Goal: Transaction & Acquisition: Book appointment/travel/reservation

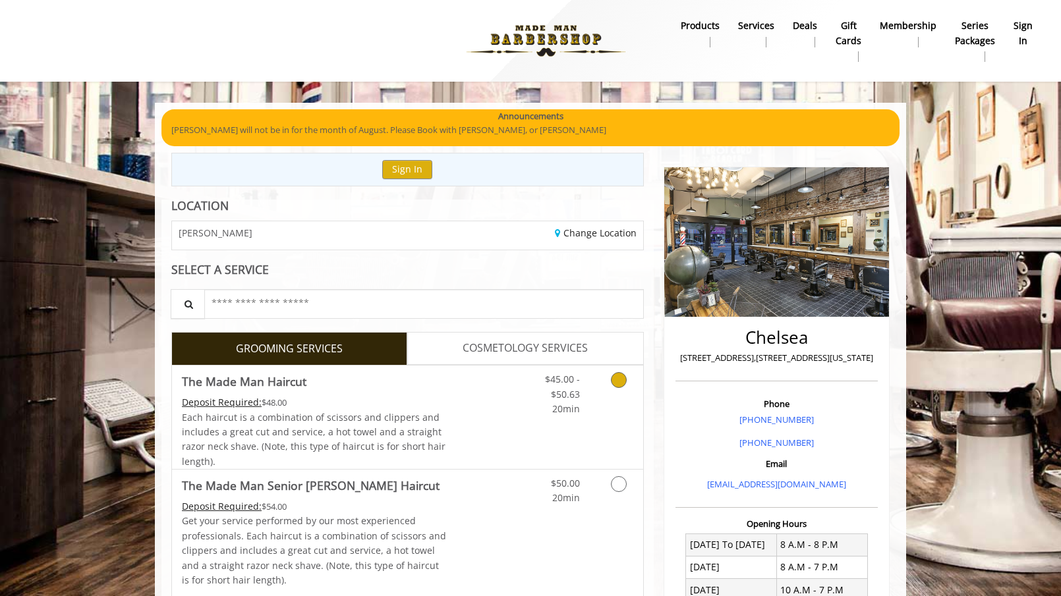
click at [612, 389] on link "Grooming services" at bounding box center [617, 391] width 34 height 51
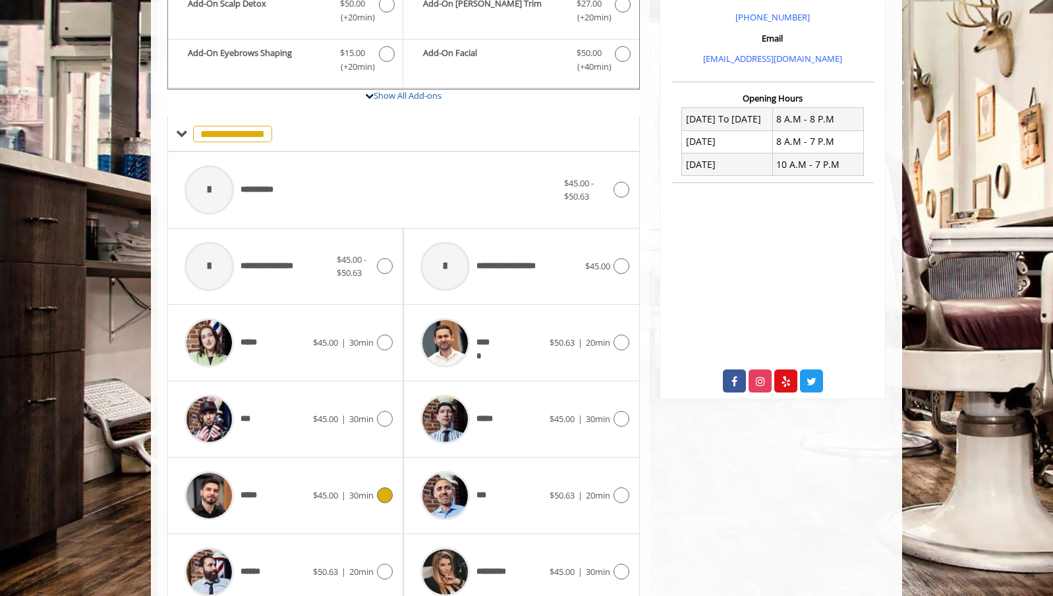
scroll to position [495, 0]
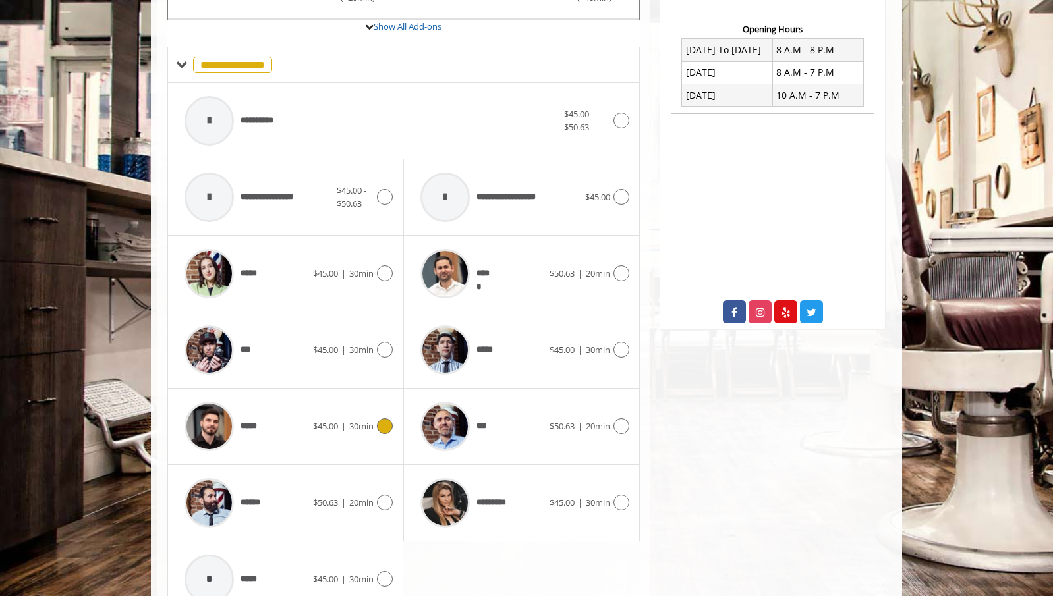
click at [385, 430] on icon at bounding box center [385, 426] width 16 height 16
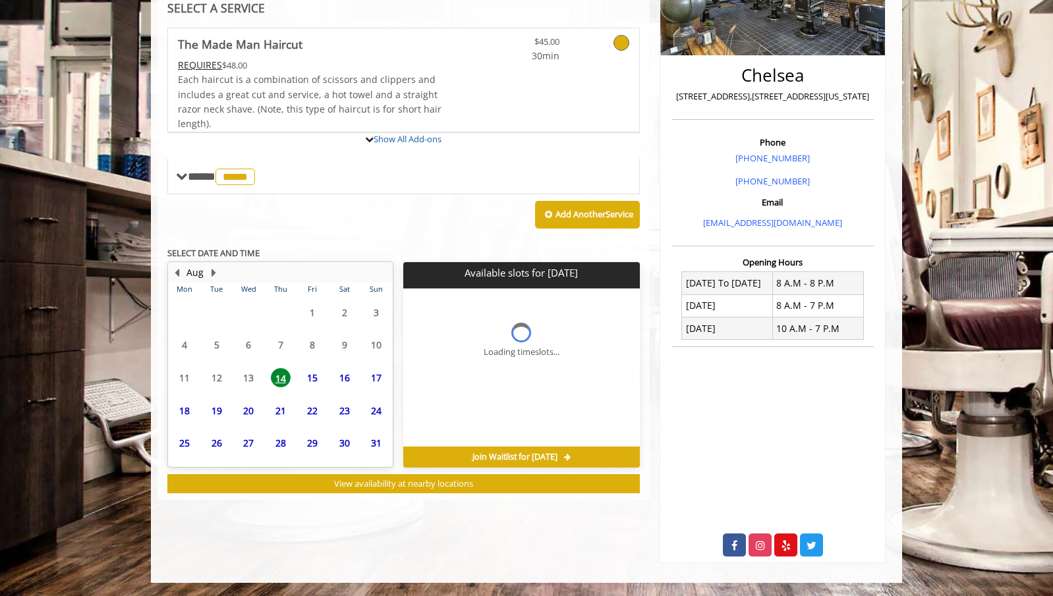
scroll to position [319, 0]
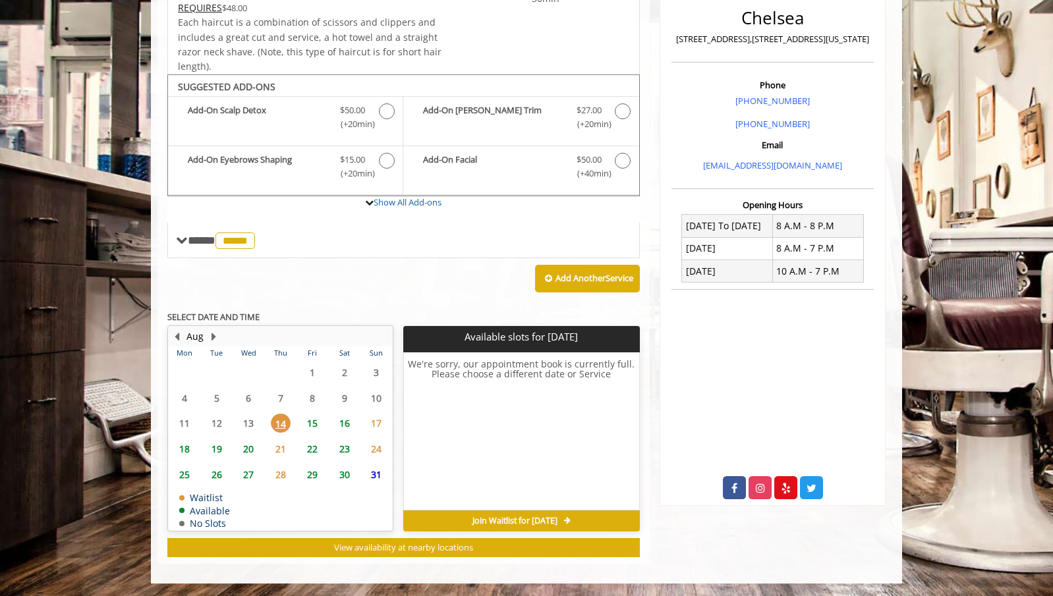
click at [307, 424] on span "15" at bounding box center [312, 423] width 20 height 19
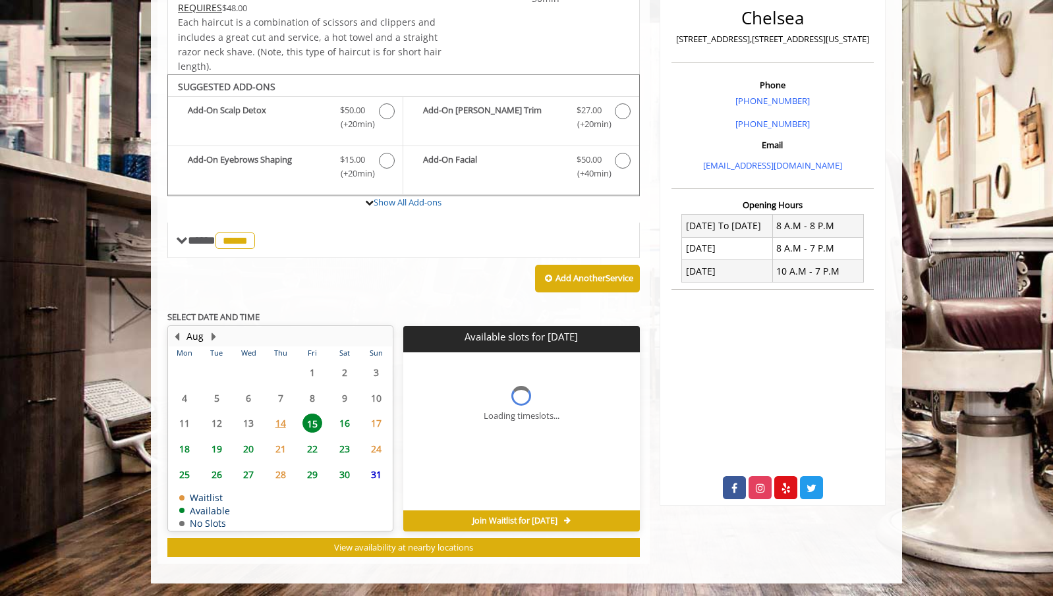
scroll to position [339, 0]
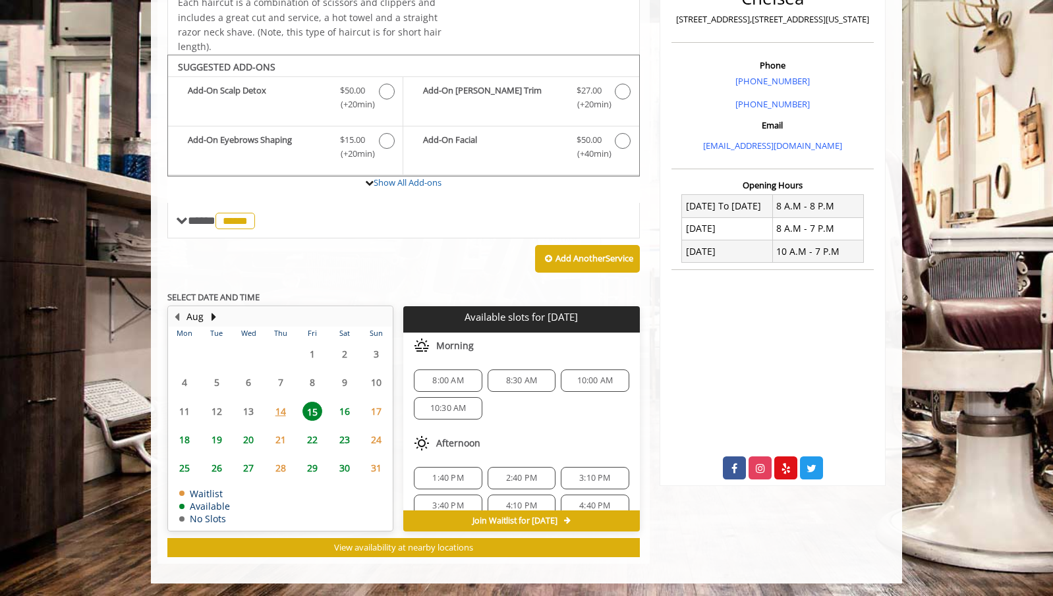
click at [463, 370] on div "8:00 AM" at bounding box center [448, 381] width 68 height 22
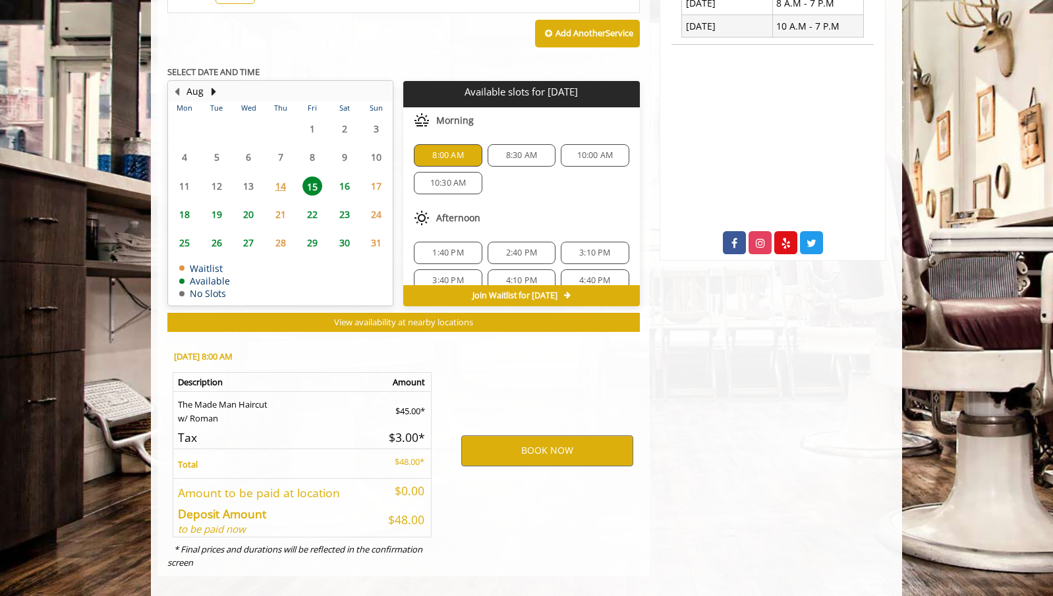
scroll to position [577, 0]
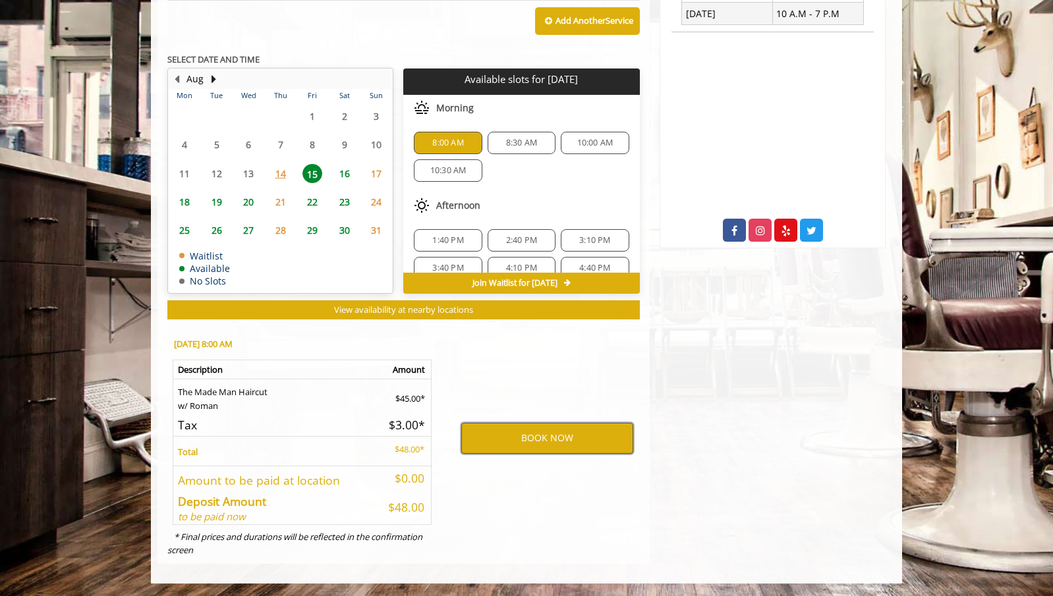
click at [555, 436] on button "BOOK NOW" at bounding box center [547, 438] width 172 height 30
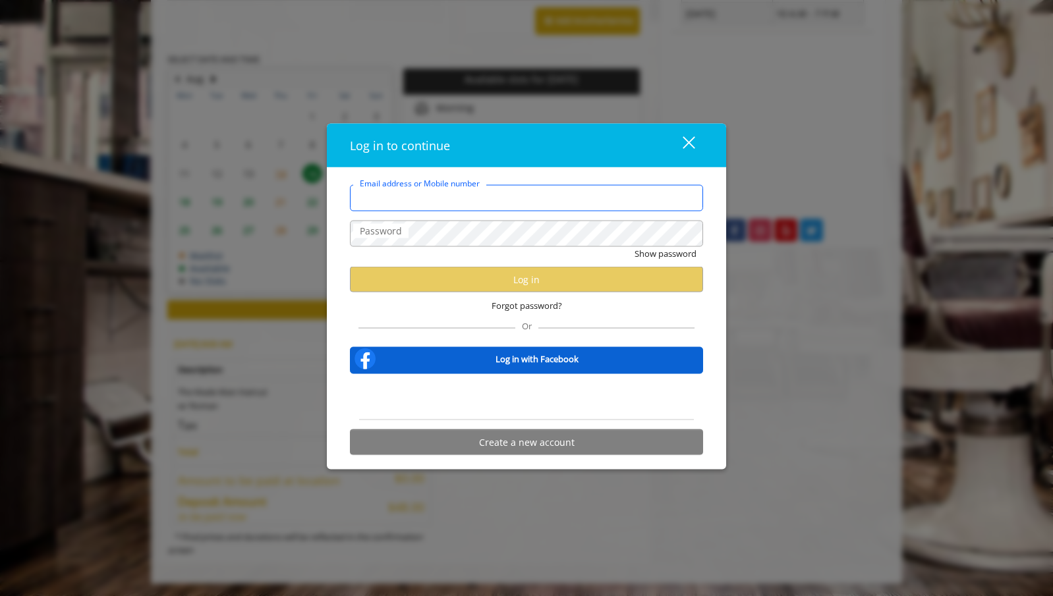
click at [515, 193] on input "Email address or Mobile number" at bounding box center [526, 198] width 353 height 26
type input "**********"
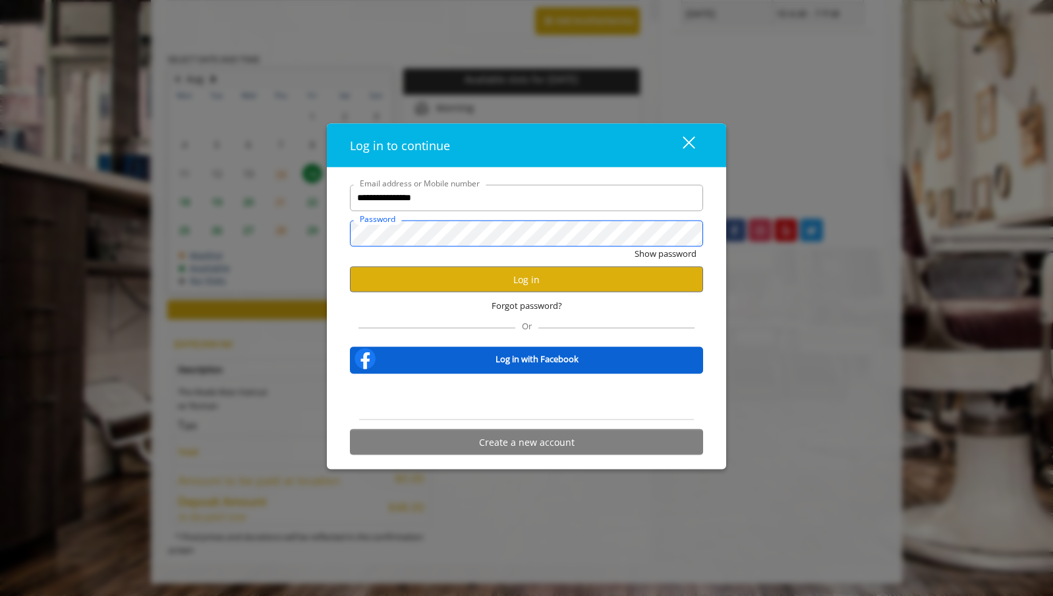
click at [635, 246] on button "Show password" at bounding box center [666, 253] width 62 height 14
click at [691, 136] on div "close" at bounding box center [681, 145] width 26 height 20
